Goal: Task Accomplishment & Management: Use online tool/utility

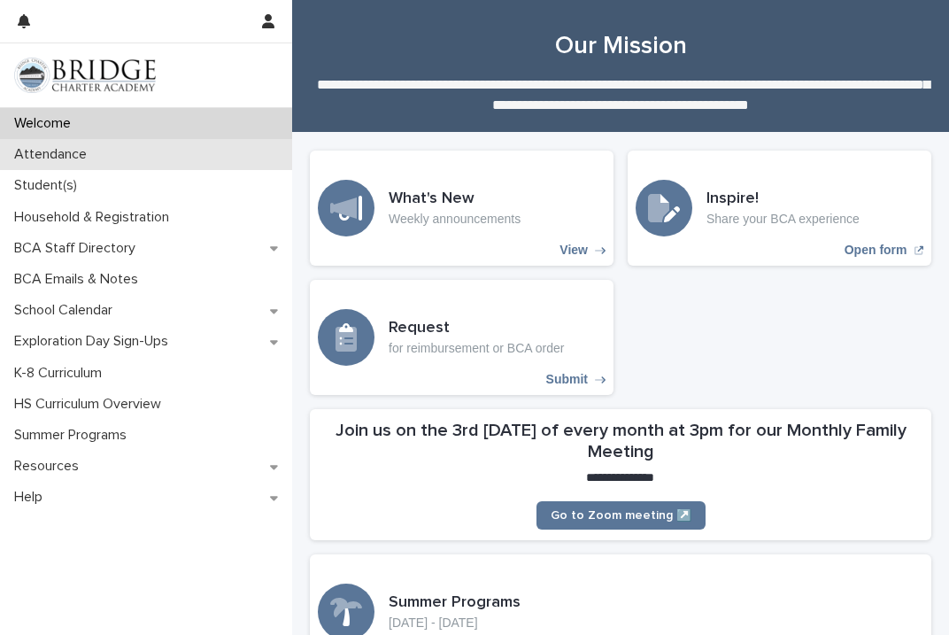
click at [82, 148] on p "Attendance" at bounding box center [54, 154] width 94 height 17
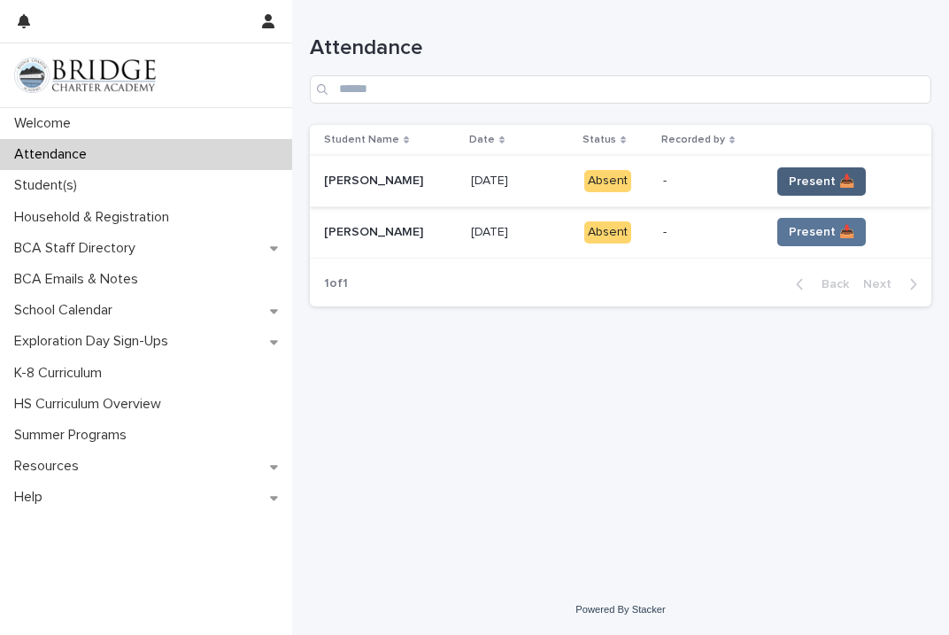
click at [799, 183] on span "Present 📥" at bounding box center [822, 182] width 66 height 18
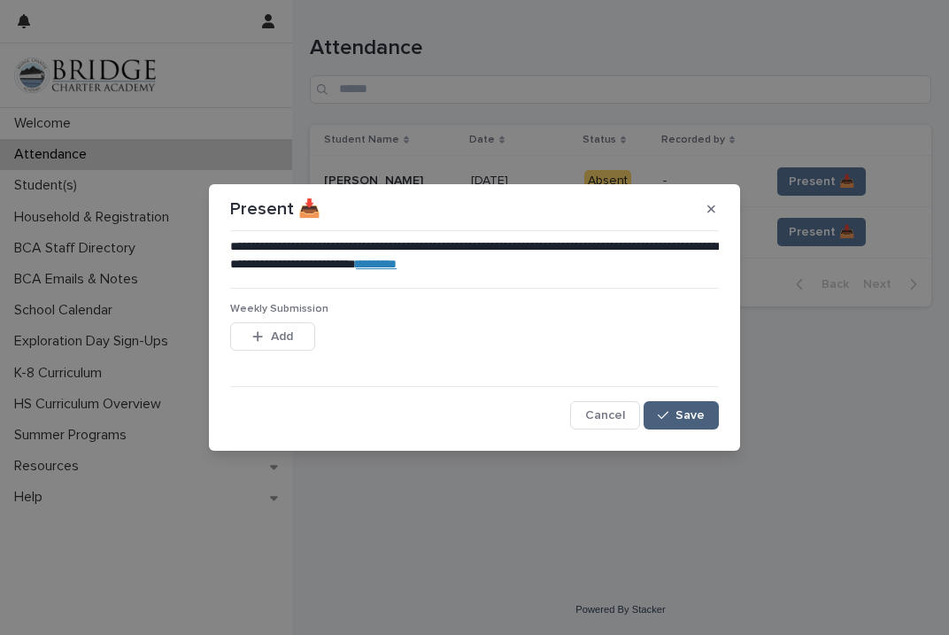
click at [671, 415] on div "button" at bounding box center [667, 415] width 18 height 12
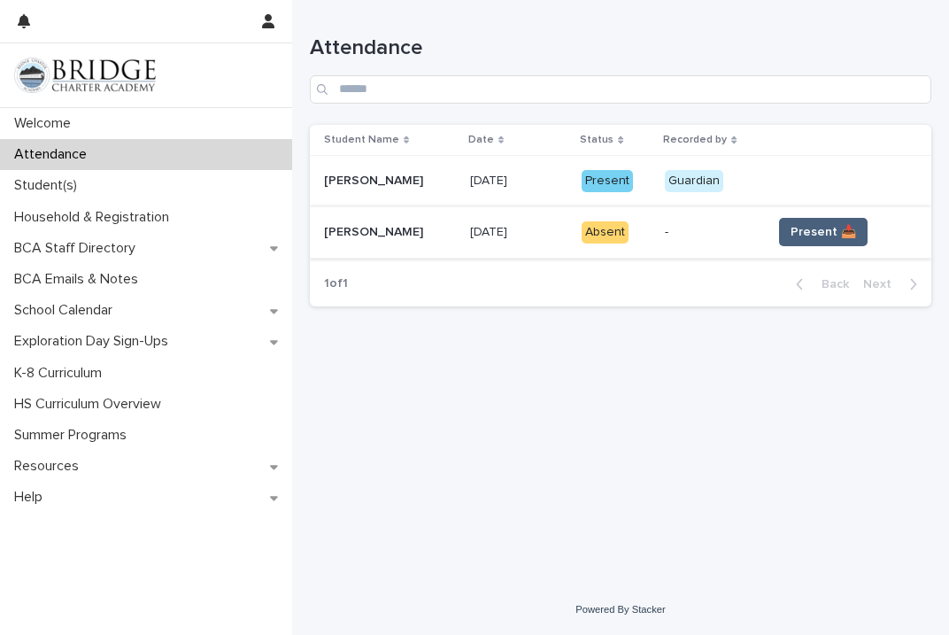
click at [820, 233] on span "Present 📥" at bounding box center [824, 232] width 66 height 18
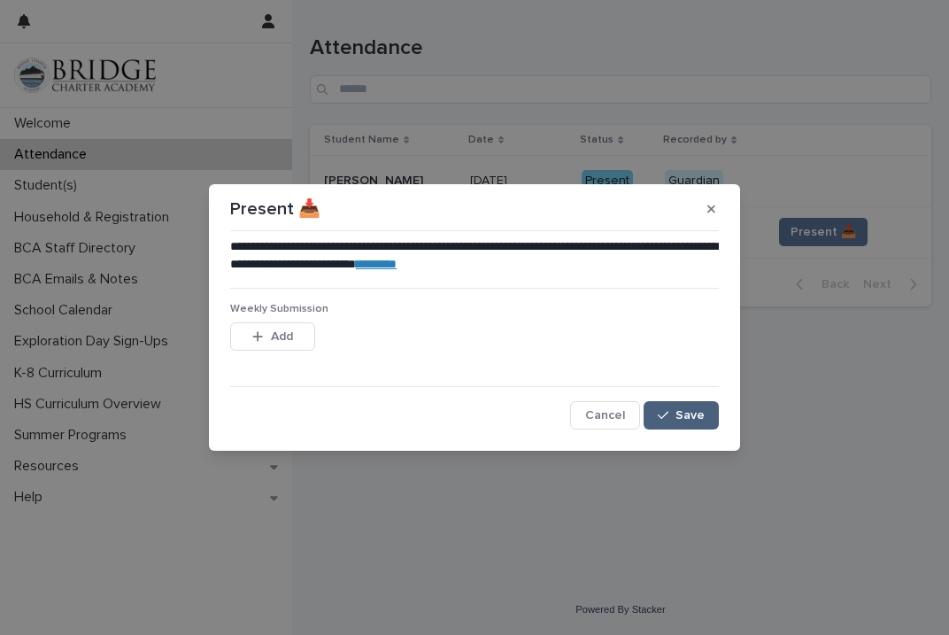
click at [695, 409] on span "Save" at bounding box center [690, 415] width 29 height 12
